Goal: Information Seeking & Learning: Learn about a topic

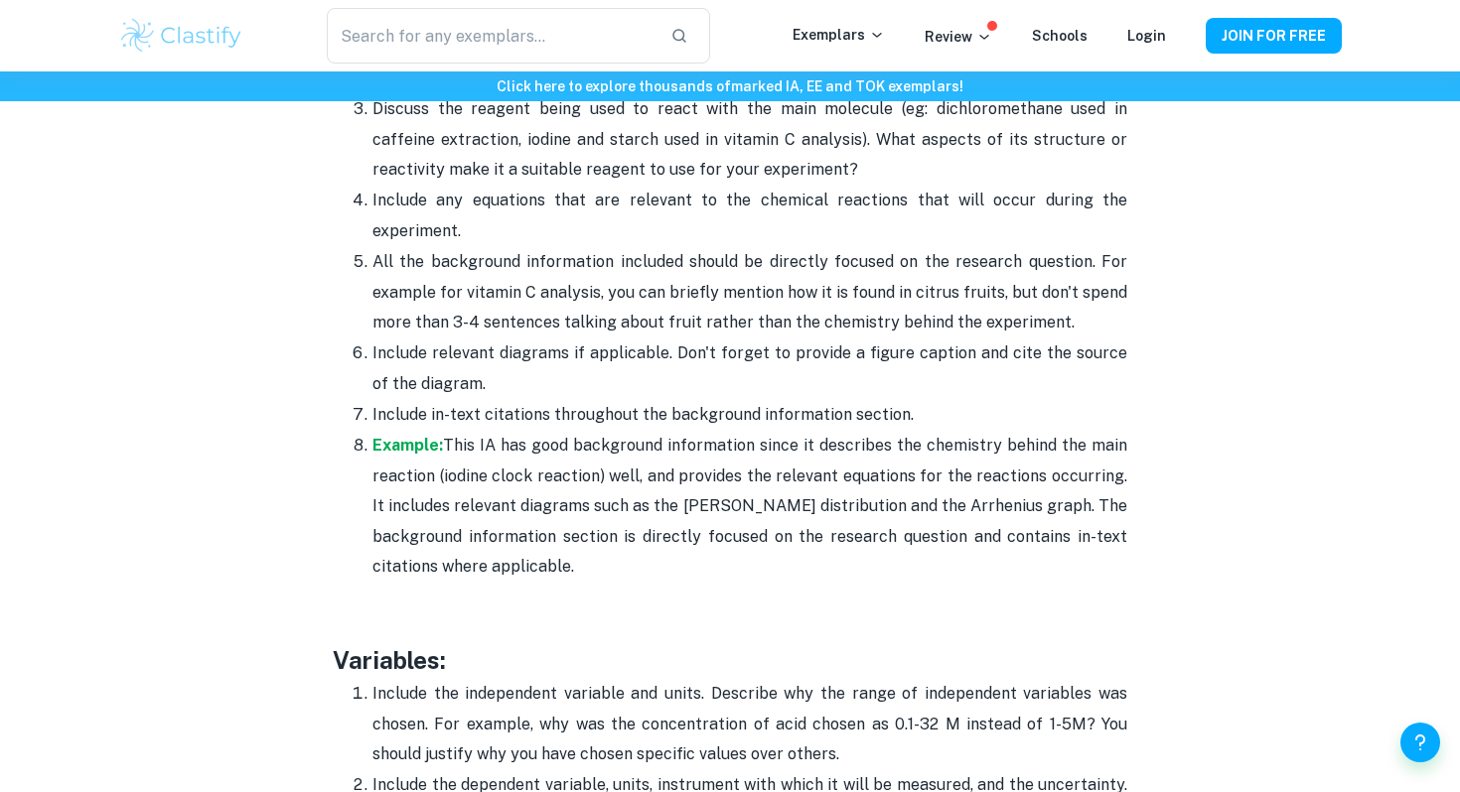
scroll to position [2892, 0]
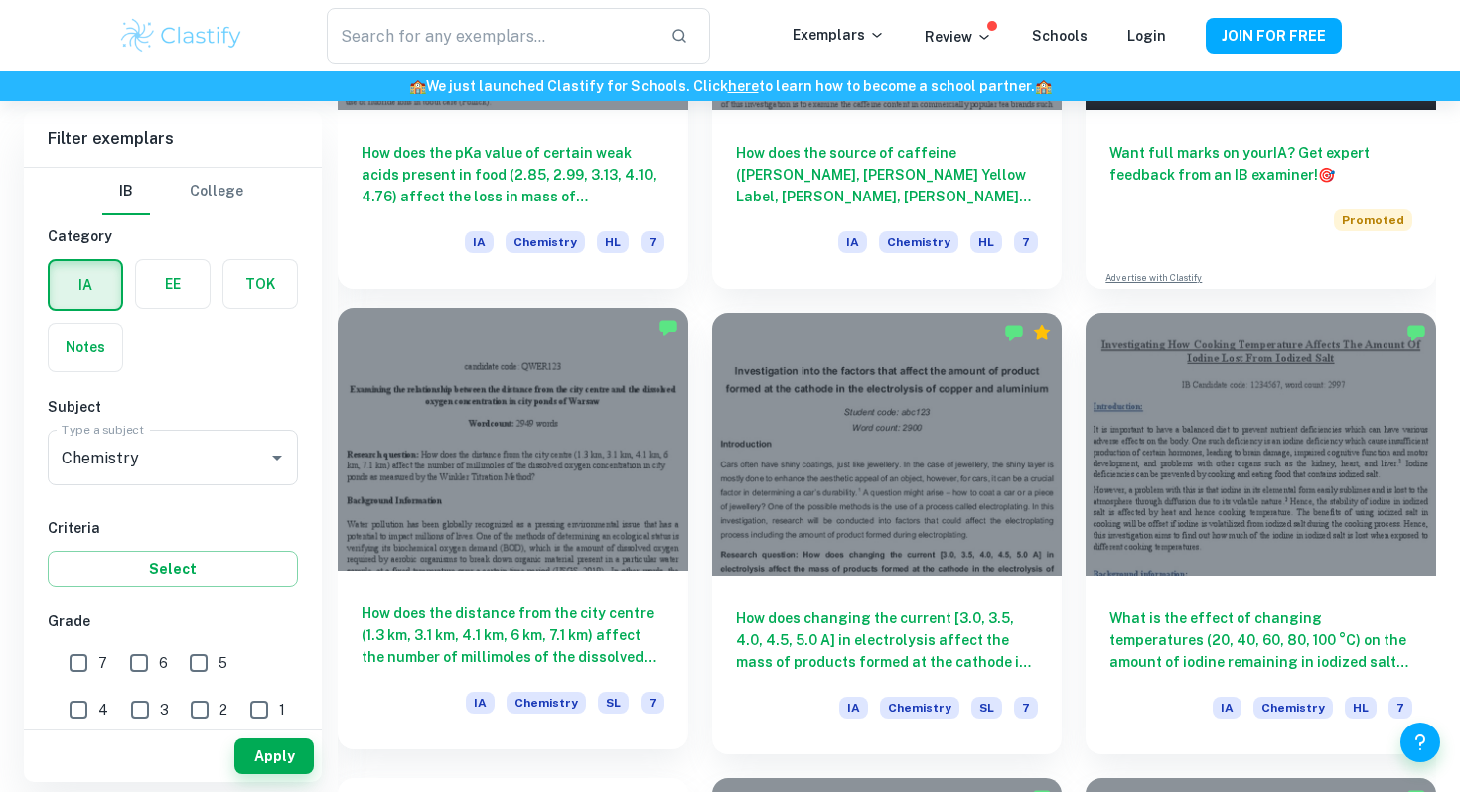
scroll to position [838, 0]
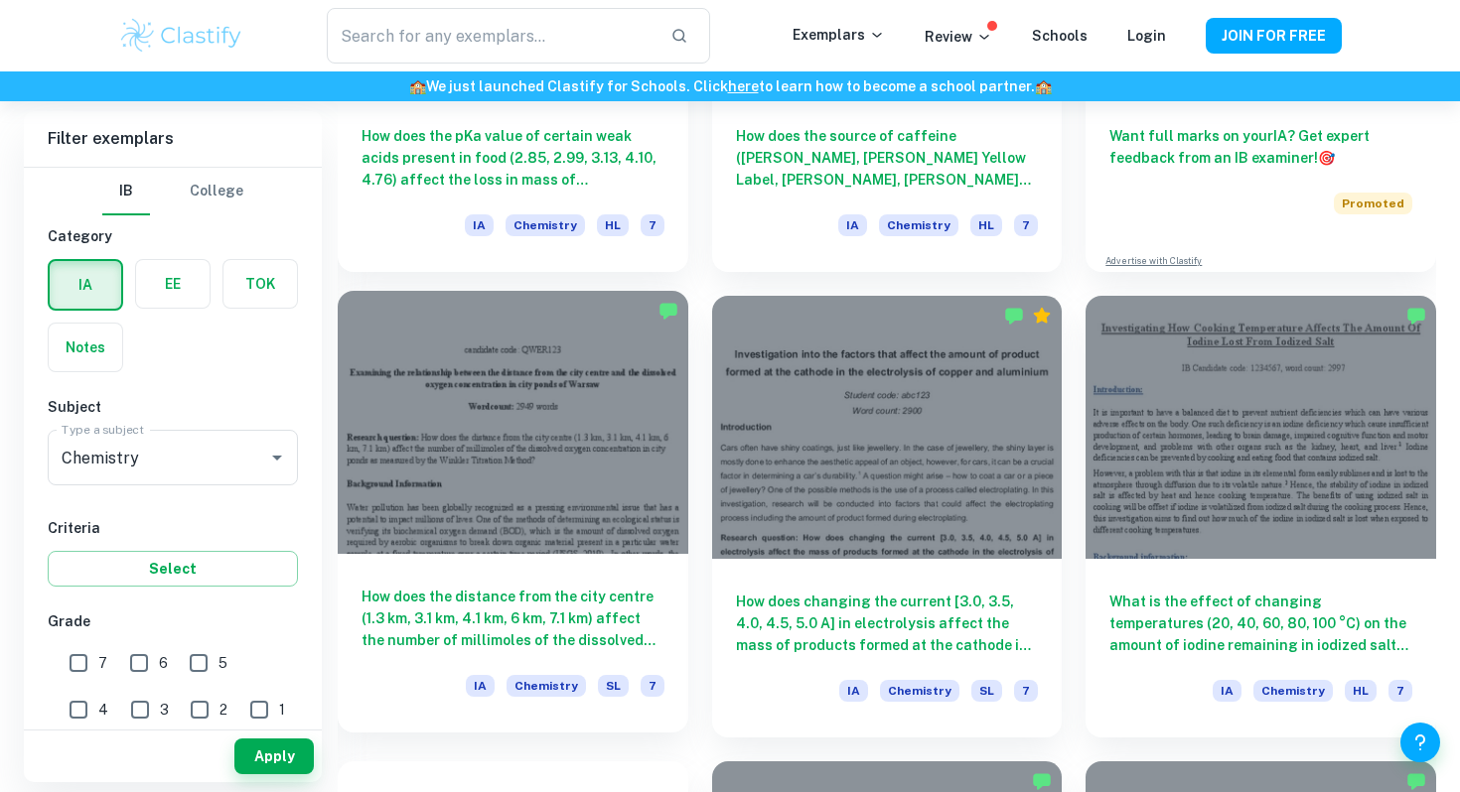
click at [625, 395] on div at bounding box center [513, 422] width 351 height 262
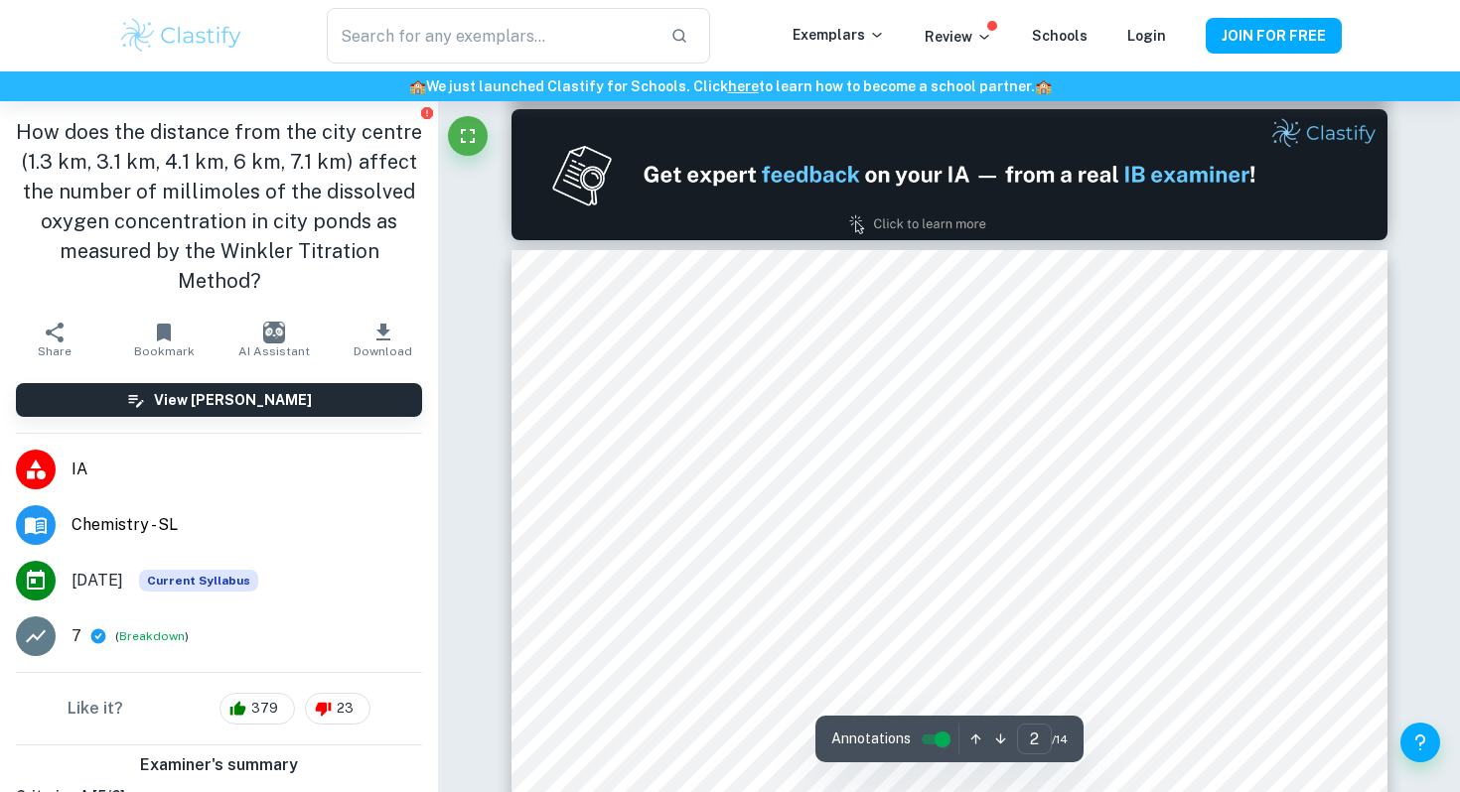
scroll to position [1450, 0]
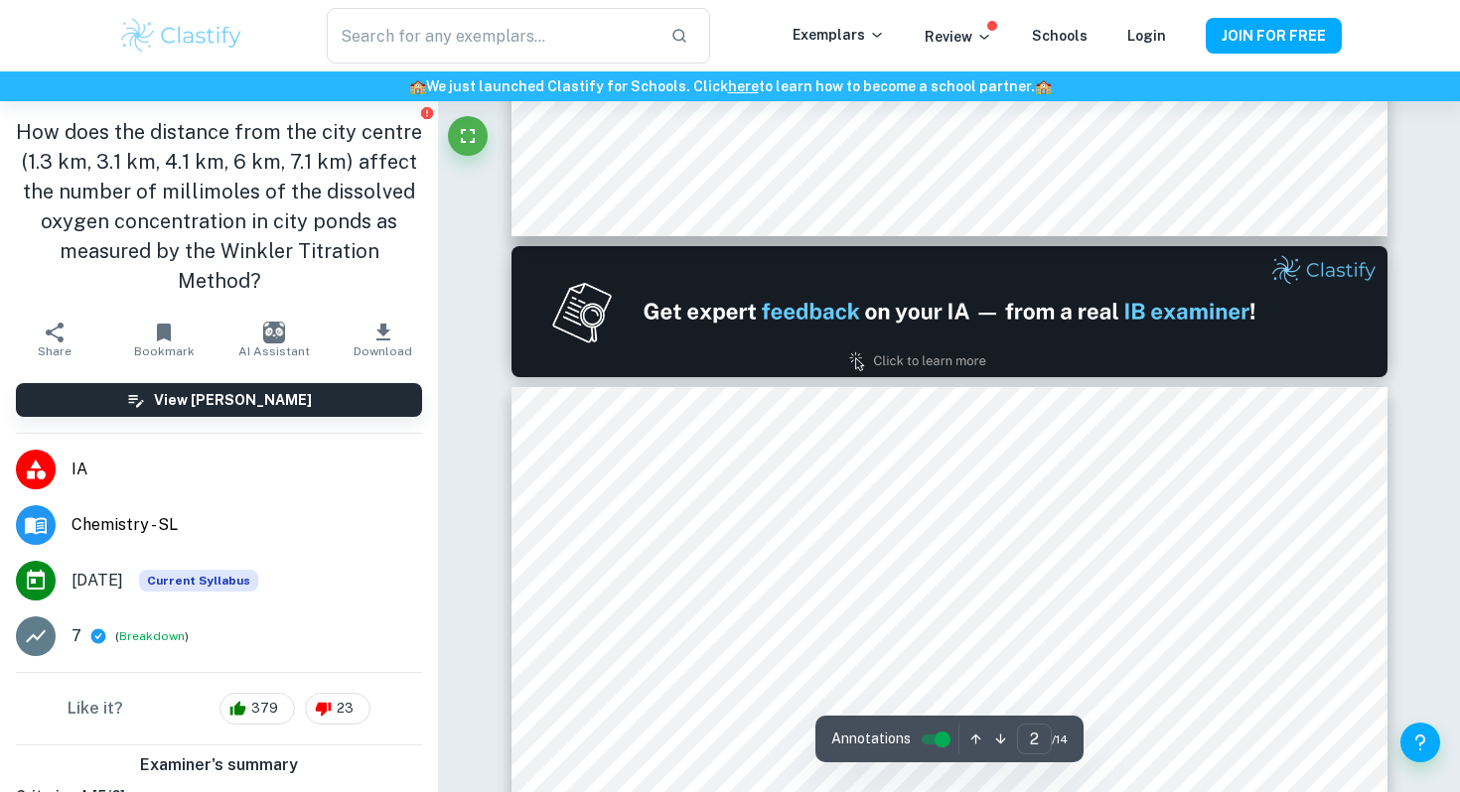
type input "1"
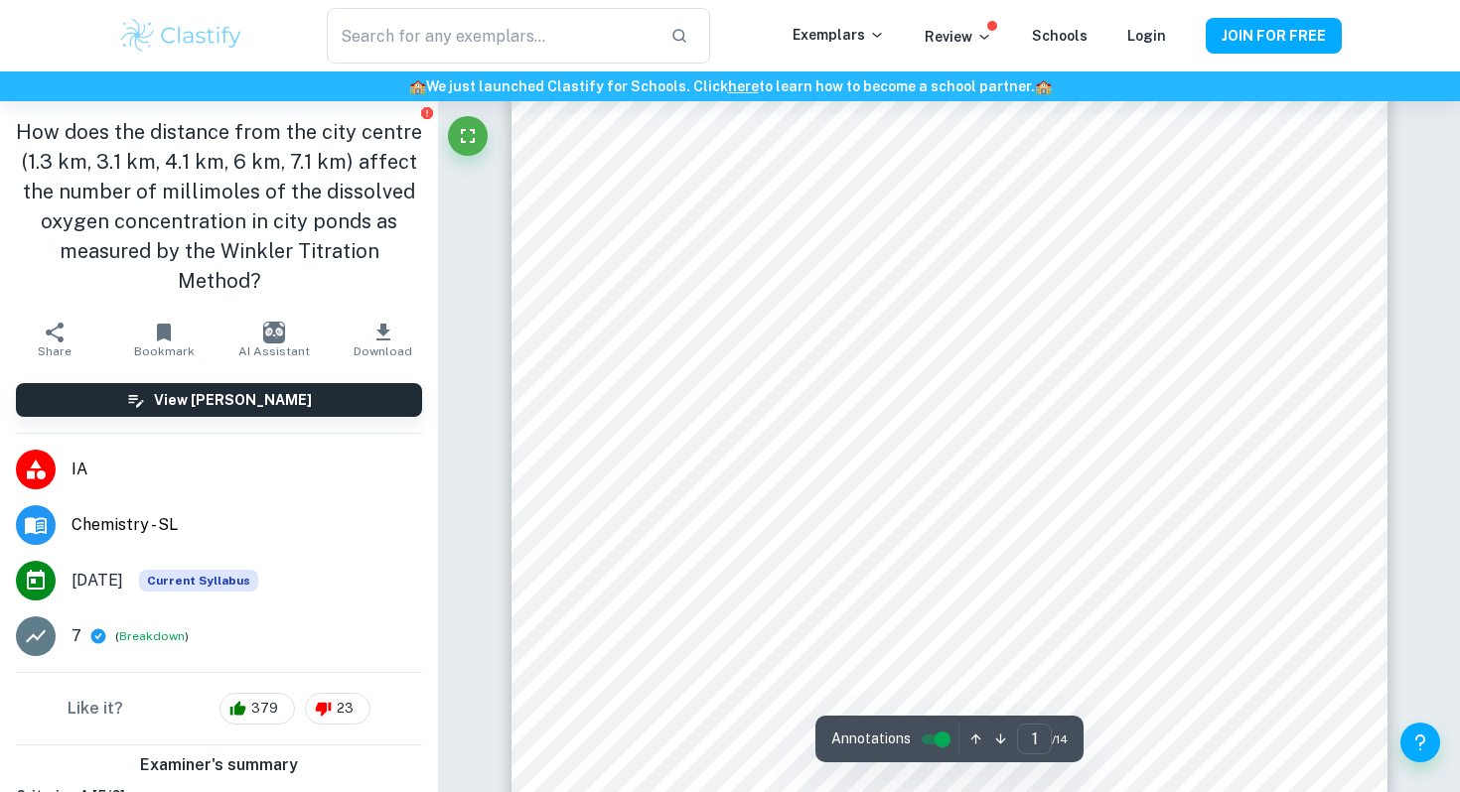
scroll to position [384, 0]
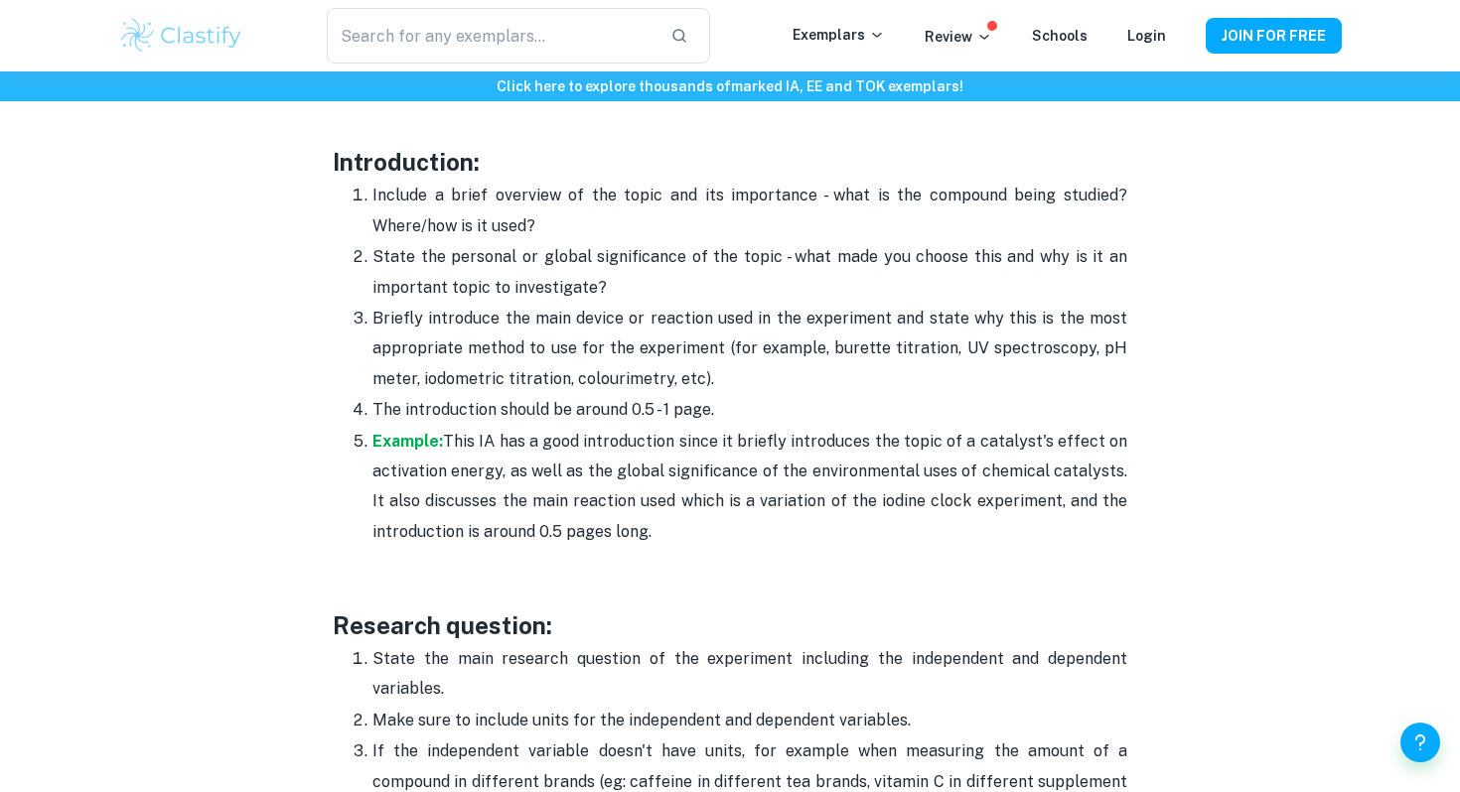
scroll to position [1327, 0]
